Goal: Transaction & Acquisition: Download file/media

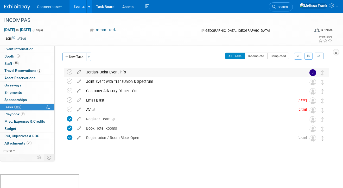
click at [79, 71] on icon at bounding box center [78, 71] width 9 height 7
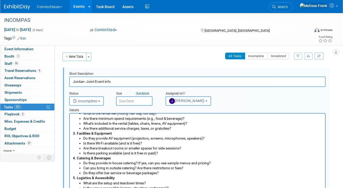
click at [83, 6] on link "Events" at bounding box center [78, 6] width 19 height 13
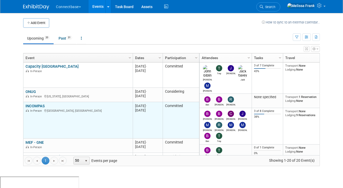
click at [31, 105] on link "INCOMPAS" at bounding box center [34, 106] width 19 height 5
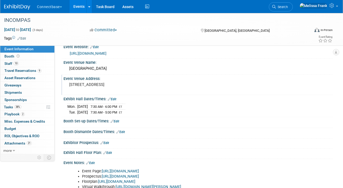
scroll to position [16, 0]
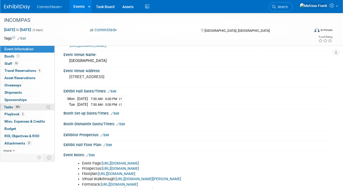
click at [26, 104] on link "38% Tasks 38%" at bounding box center [27, 107] width 54 height 7
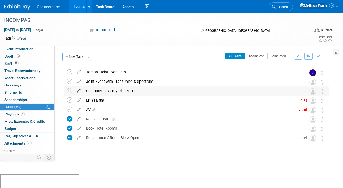
click at [79, 90] on icon at bounding box center [78, 89] width 9 height 7
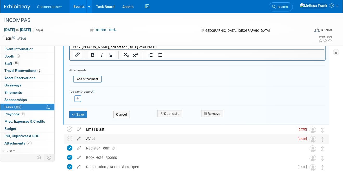
scroll to position [220, 0]
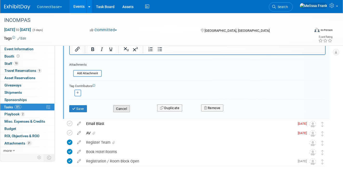
click at [127, 107] on button "Cancel" at bounding box center [121, 108] width 17 height 7
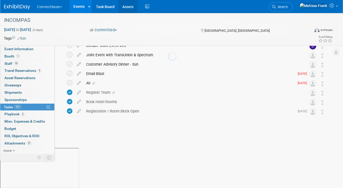
scroll to position [0, 0]
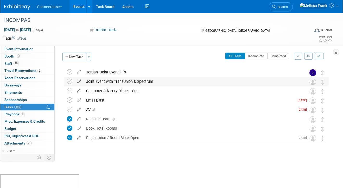
click at [79, 82] on icon at bounding box center [78, 80] width 9 height 7
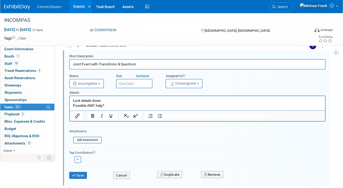
scroll to position [66, 0]
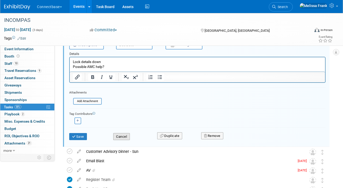
click at [127, 137] on button "Cancel" at bounding box center [121, 136] width 17 height 7
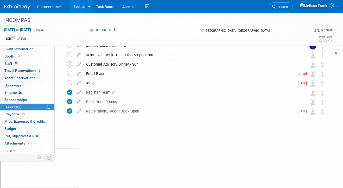
scroll to position [0, 0]
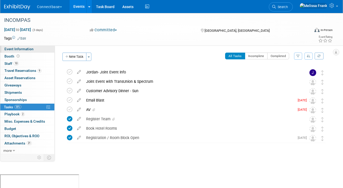
click at [28, 52] on link "Event Information" at bounding box center [27, 49] width 54 height 7
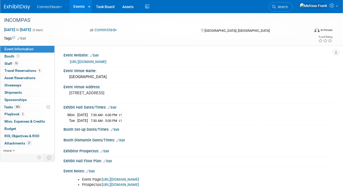
click at [79, 7] on link "Events" at bounding box center [78, 6] width 19 height 13
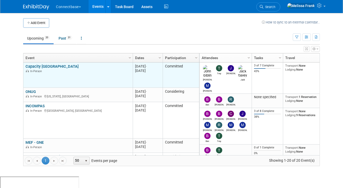
click at [33, 66] on link "Capacity [GEOGRAPHIC_DATA]" at bounding box center [51, 66] width 53 height 5
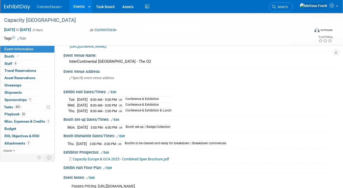
scroll to position [28, 0]
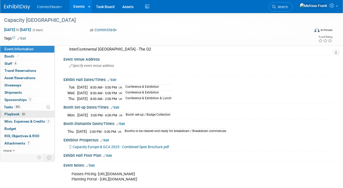
click at [27, 113] on link "53 Playbook 53" at bounding box center [27, 114] width 54 height 7
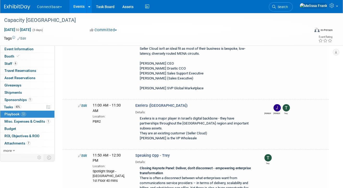
scroll to position [2610, 0]
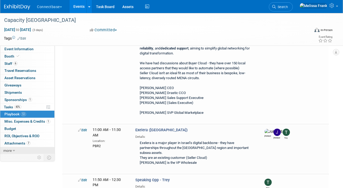
click at [11, 149] on span "more" at bounding box center [7, 150] width 8 height 4
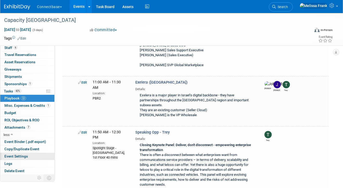
scroll to position [2665, 0]
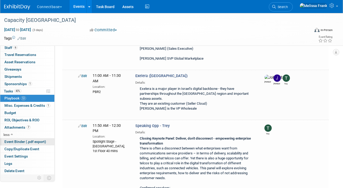
click at [22, 142] on span "Event Binder (.pdf export)" at bounding box center [25, 141] width 42 height 4
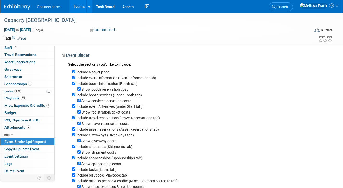
click at [73, 69] on div "Include a cover page" at bounding box center [200, 72] width 256 height 6
click at [74, 71] on input "Include a cover page" at bounding box center [73, 71] width 3 height 3
checkbox input "false"
click at [74, 79] on div "Include event information (Event Information tab)" at bounding box center [200, 78] width 256 height 6
click at [74, 77] on input "Include event information (Event Information tab)" at bounding box center [73, 77] width 3 height 3
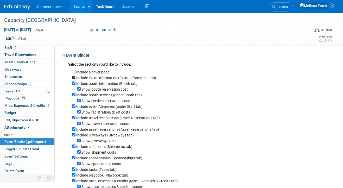
checkbox input "false"
click at [74, 85] on input "Include booth information (Booth tab)" at bounding box center [73, 82] width 3 height 3
checkbox input "false"
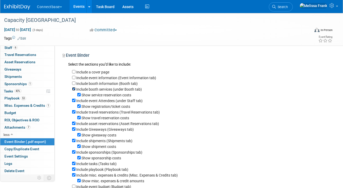
click at [74, 88] on input "Include booth services (under Booth tab)" at bounding box center [73, 88] width 3 height 3
checkbox input "false"
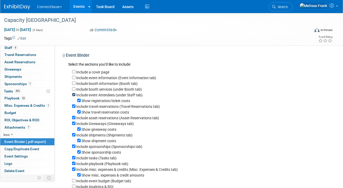
click at [73, 94] on input "Include event Attendees (under Staff tab)" at bounding box center [73, 94] width 3 height 3
checkbox input "false"
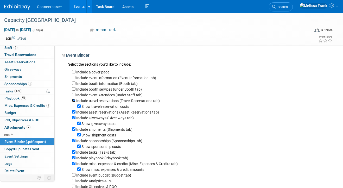
click at [75, 101] on input "Include travel reservations (Travel Reservations tab)" at bounding box center [73, 100] width 3 height 3
checkbox input "false"
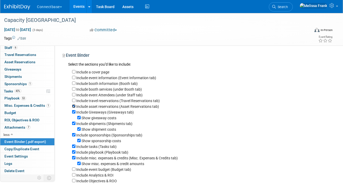
click at [74, 106] on input "Include asset reservations (Asset Reservations tab)" at bounding box center [73, 105] width 3 height 3
checkbox input "false"
click at [74, 113] on input "Include Giveaways (Giveaways tab)" at bounding box center [73, 111] width 3 height 3
checkbox input "false"
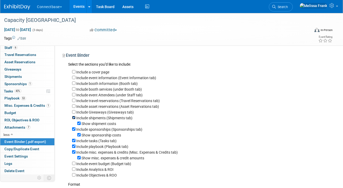
click at [73, 118] on input "Include shipments (Shipments tab)" at bounding box center [73, 117] width 3 height 3
checkbox input "false"
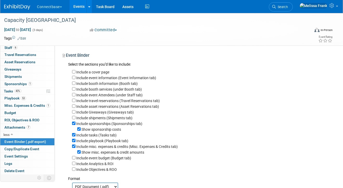
click at [72, 123] on div "Include a cover page Include event information (Event Information tab) Include …" at bounding box center [198, 120] width 260 height 104
click at [73, 125] on input "Include sponsorships (Sponsorships tab)" at bounding box center [73, 122] width 3 height 3
checkbox input "false"
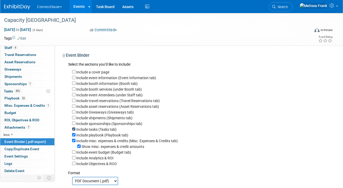
click at [73, 131] on input "Include tasks (Tasks tab)" at bounding box center [73, 128] width 3 height 3
checkbox input "false"
click at [73, 142] on input "Include misc. expenses & credits (Misc. Expenses & Credits tab)" at bounding box center [73, 140] width 3 height 3
checkbox input "false"
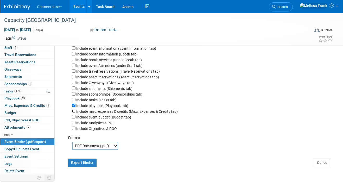
scroll to position [44, 0]
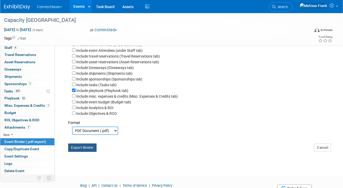
click at [86, 149] on button "Export Binder" at bounding box center [82, 147] width 28 height 8
